Goal: Task Accomplishment & Management: Manage account settings

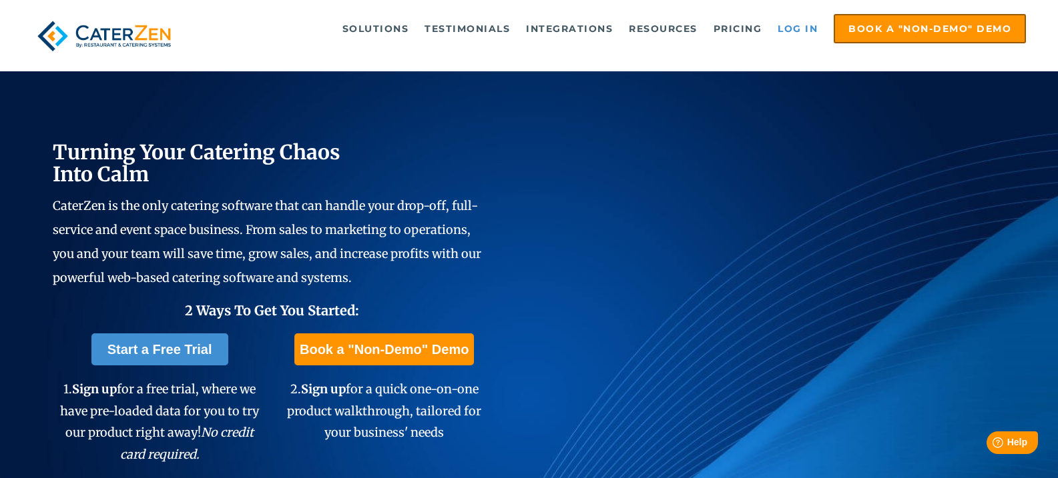
click at [793, 31] on link "Log in" at bounding box center [797, 28] width 53 height 27
click at [793, 27] on link "Log in" at bounding box center [797, 28] width 53 height 27
click at [789, 31] on link "Log in" at bounding box center [797, 28] width 53 height 27
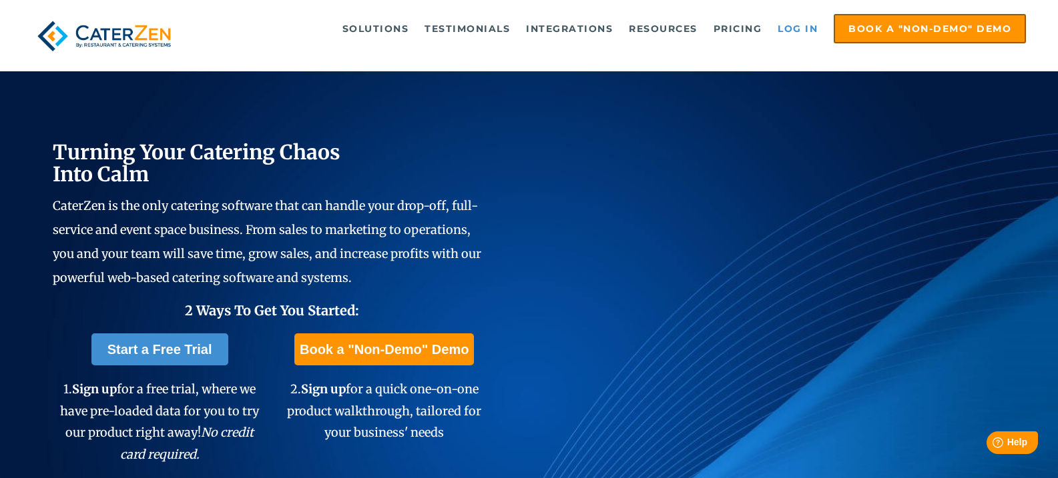
click at [784, 25] on link "Log in" at bounding box center [797, 28] width 53 height 27
